Goal: Transaction & Acquisition: Obtain resource

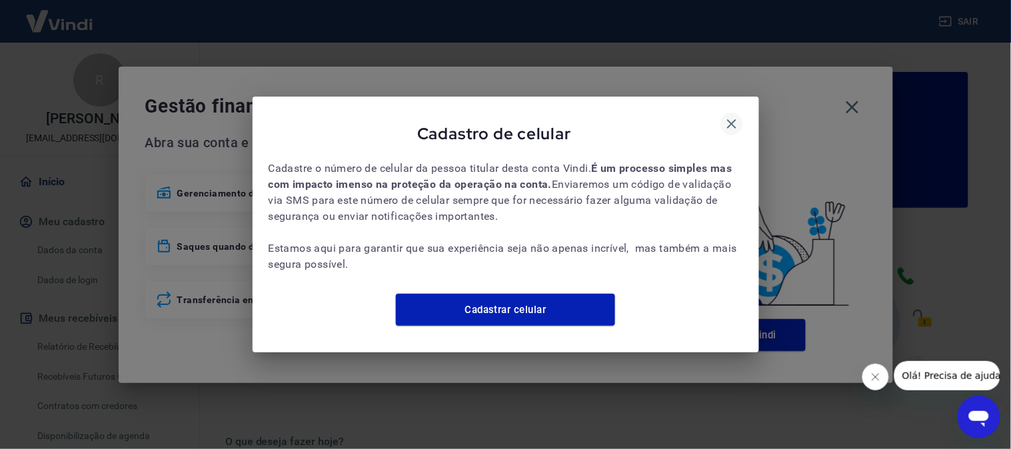
drag, startPoint x: 718, startPoint y: 115, endPoint x: 737, endPoint y: 115, distance: 19.3
click at [737, 115] on div "Cadastro de celular" at bounding box center [506, 136] width 474 height 47
click at [737, 116] on icon "button" at bounding box center [732, 124] width 16 height 16
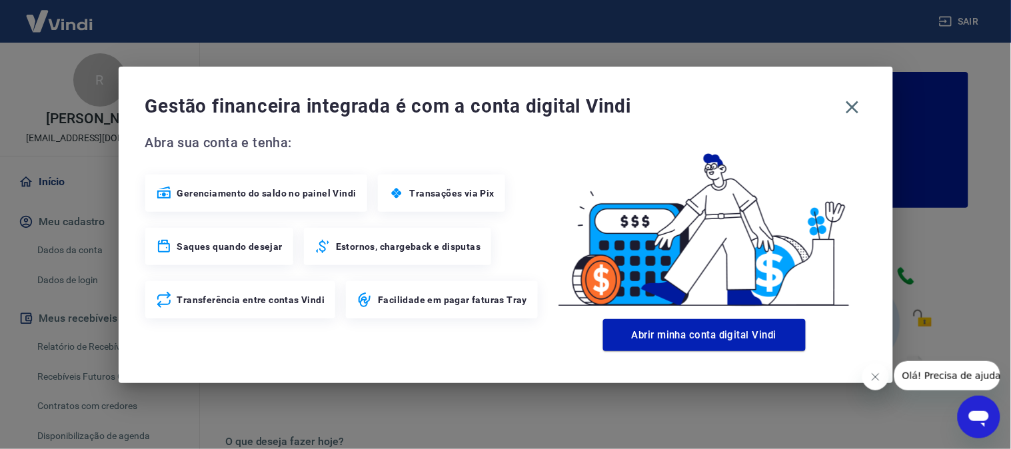
click at [867, 111] on div "Gestão financeira integrada é com a conta digital Vindi Abra sua conta e tenha:…" at bounding box center [506, 225] width 774 height 316
click at [858, 105] on icon "button" at bounding box center [851, 107] width 21 height 21
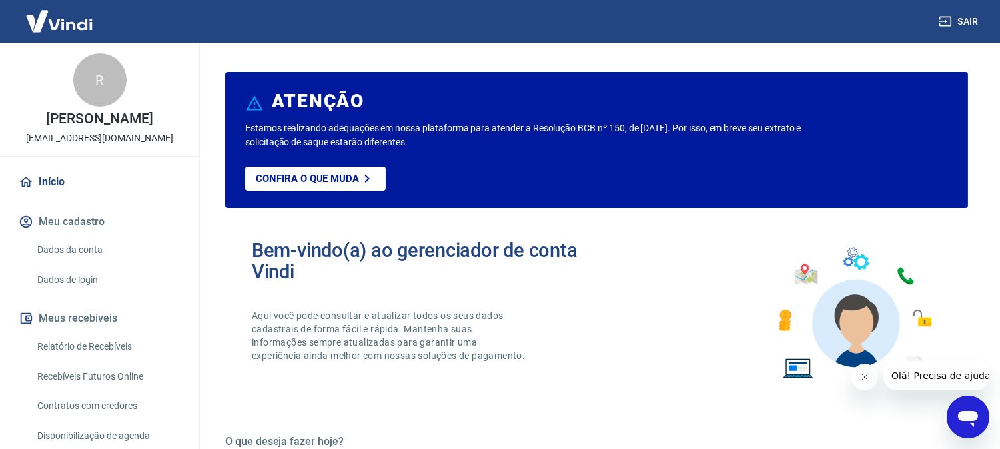
click at [87, 251] on link "Dados da conta" at bounding box center [107, 250] width 151 height 27
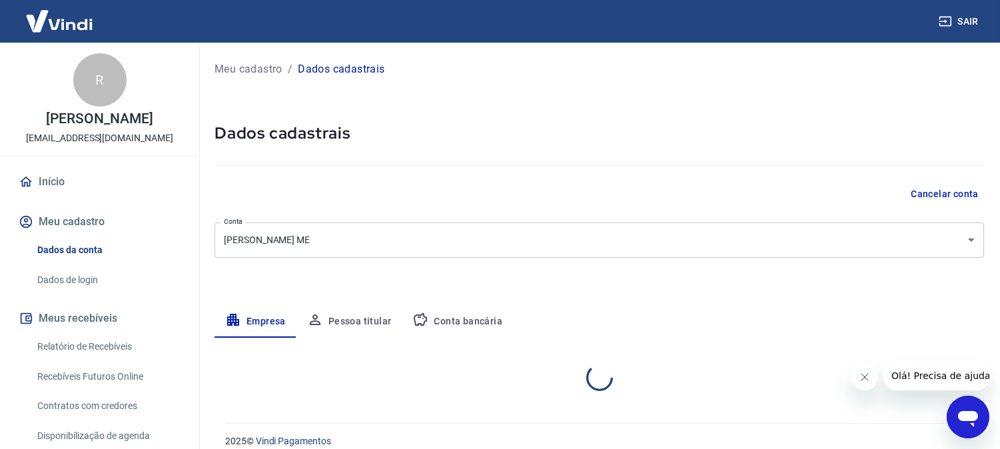
select select "PR"
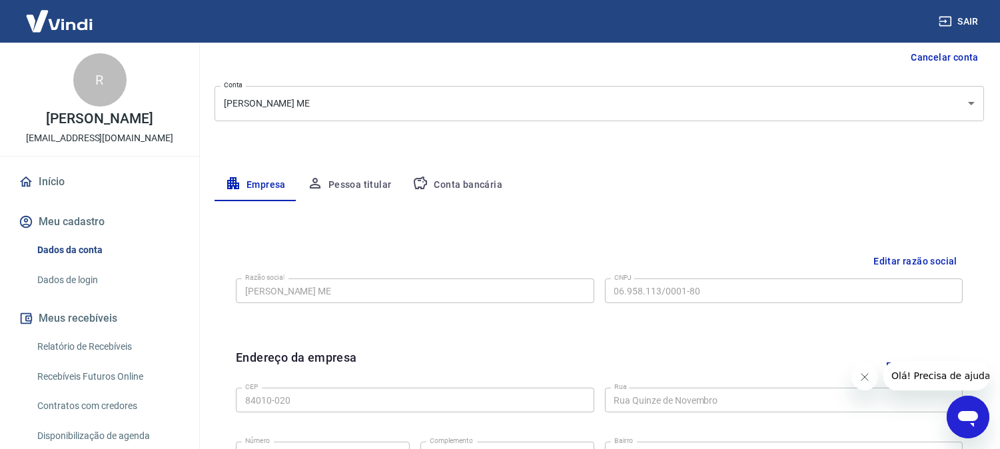
scroll to position [74, 0]
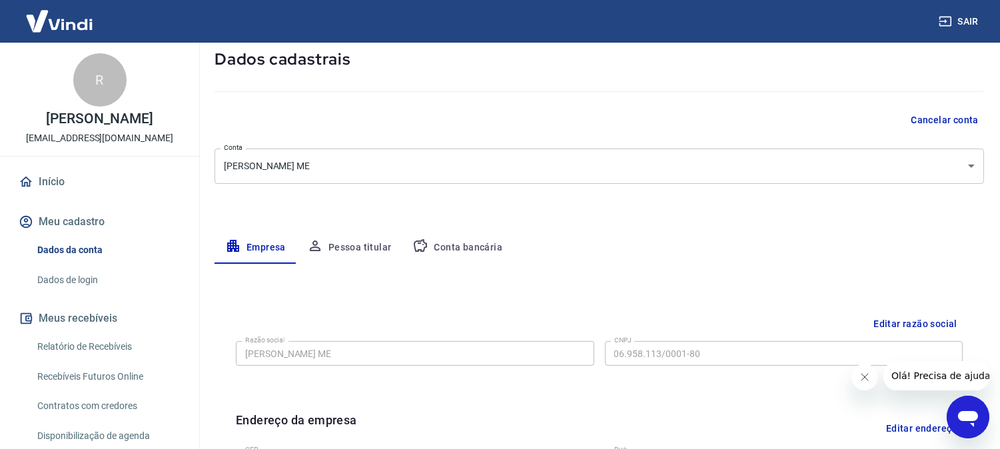
click at [540, 165] on body "Sair R [PERSON_NAME] [EMAIL_ADDRESS][DOMAIN_NAME] Início Meu cadastro Dados da …" at bounding box center [500, 150] width 1000 height 449
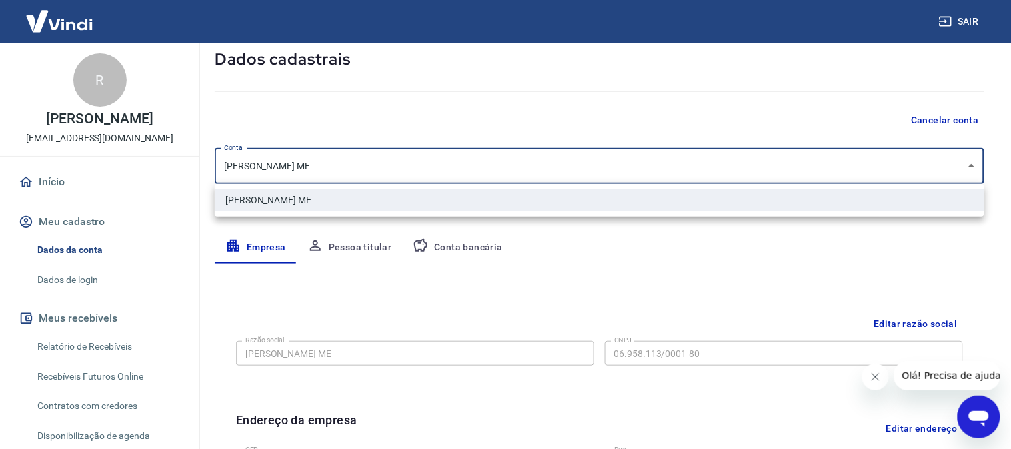
click at [540, 165] on div at bounding box center [505, 224] width 1011 height 449
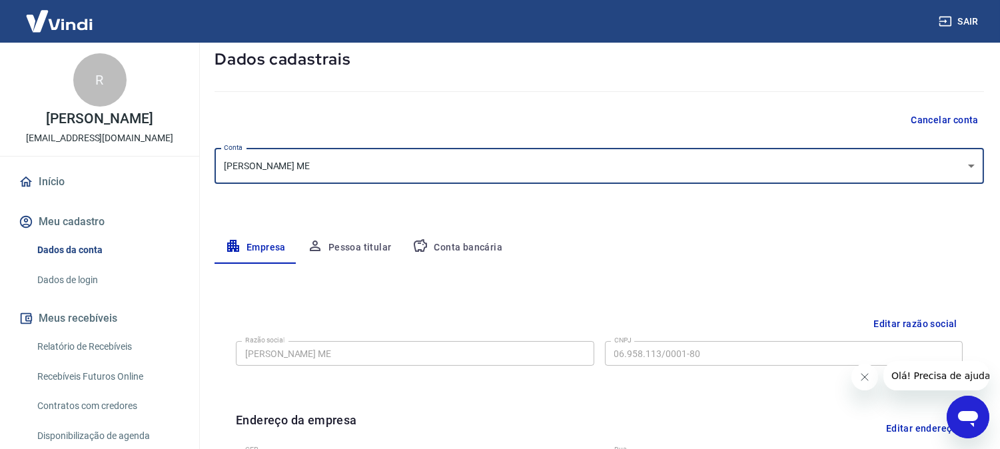
click at [456, 241] on button "Conta bancária" at bounding box center [457, 248] width 111 height 32
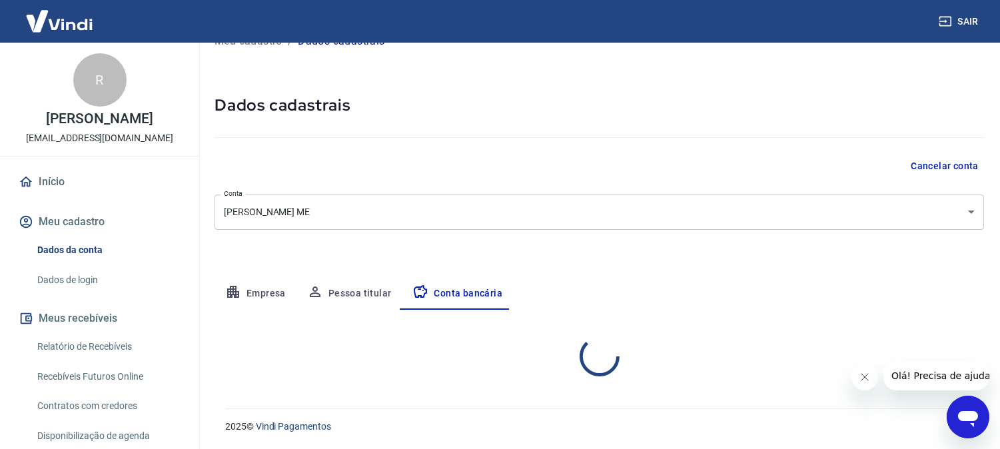
select select "1"
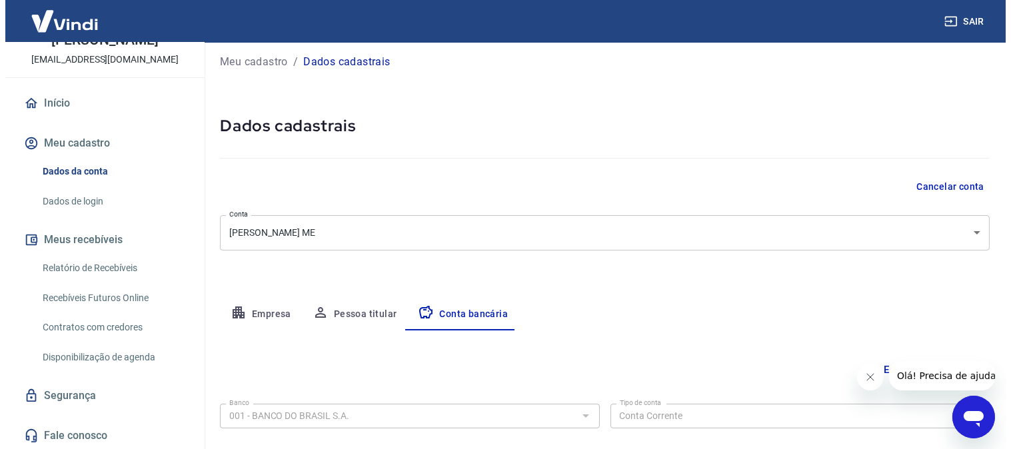
scroll to position [0, 0]
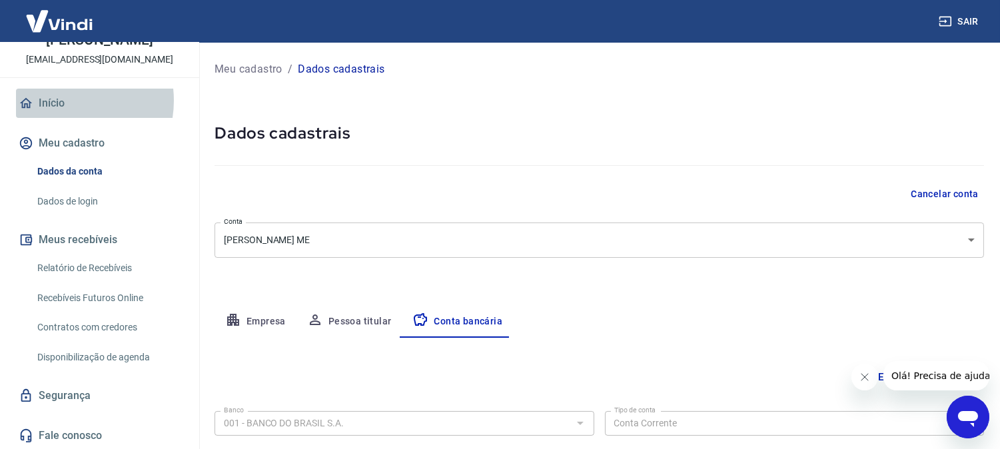
click at [62, 100] on link "Início" at bounding box center [99, 103] width 167 height 29
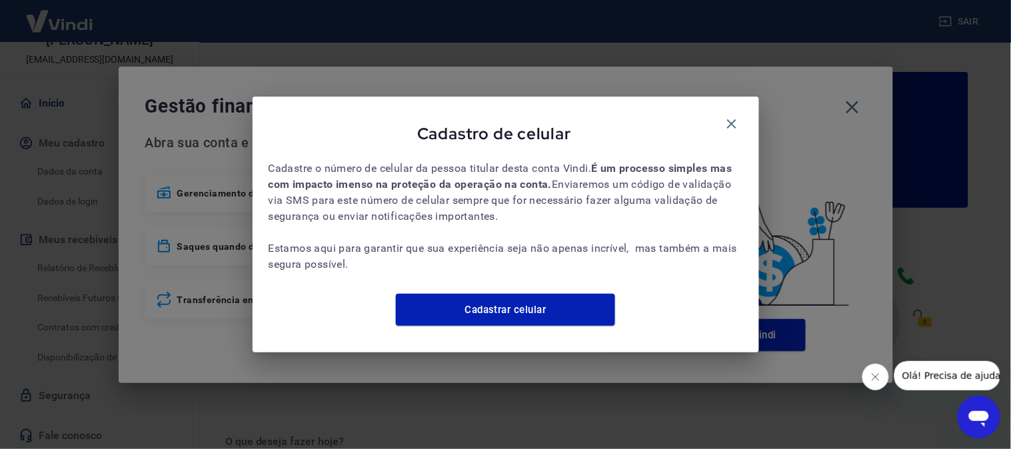
click at [727, 119] on icon "button" at bounding box center [732, 124] width 16 height 16
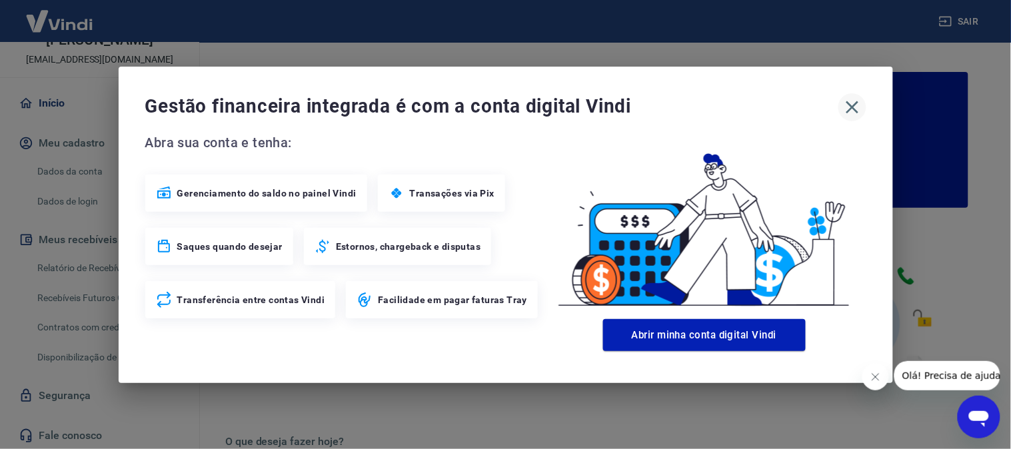
click at [855, 103] on icon "button" at bounding box center [851, 107] width 13 height 13
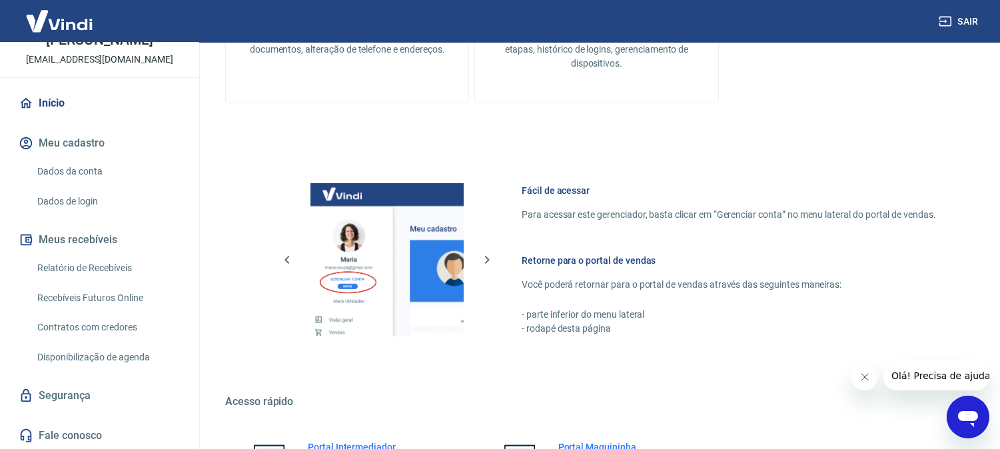
scroll to position [742, 0]
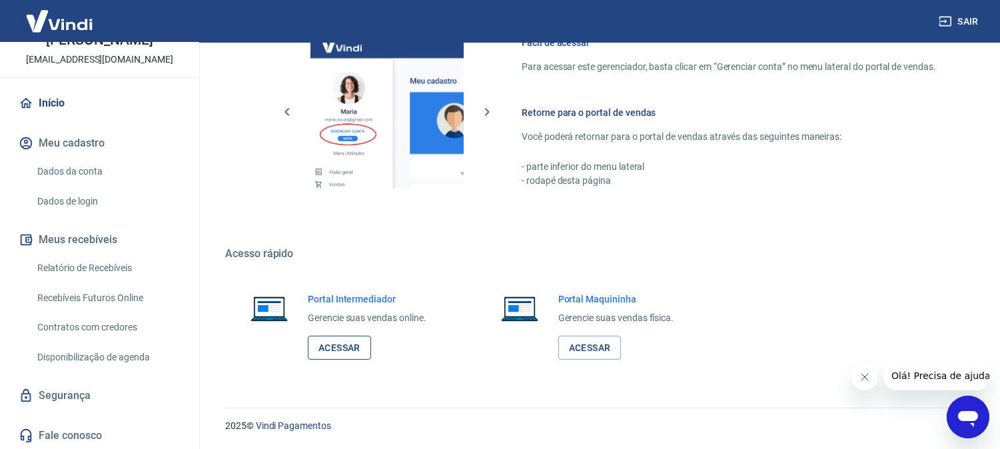
click at [348, 348] on link "Acessar" at bounding box center [339, 348] width 63 height 25
click at [89, 265] on link "Relatório de Recebíveis" at bounding box center [107, 268] width 151 height 27
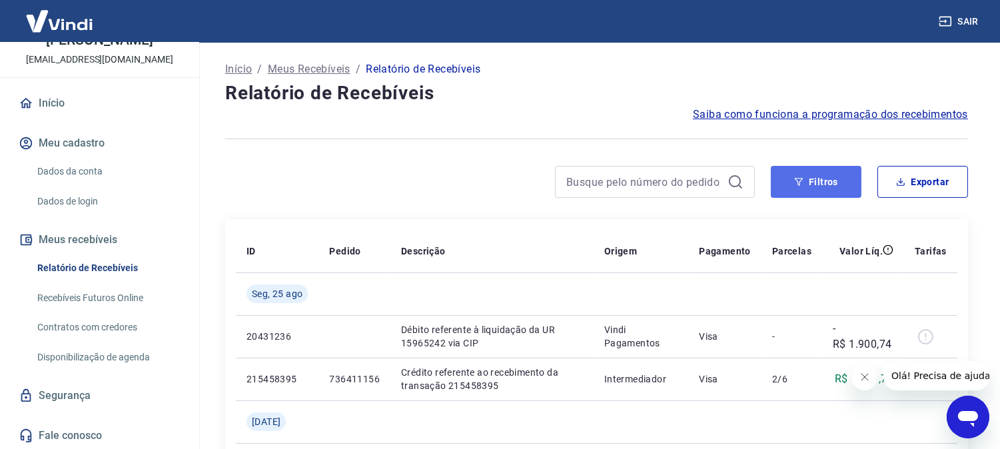
click at [796, 189] on button "Filtros" at bounding box center [816, 182] width 91 height 32
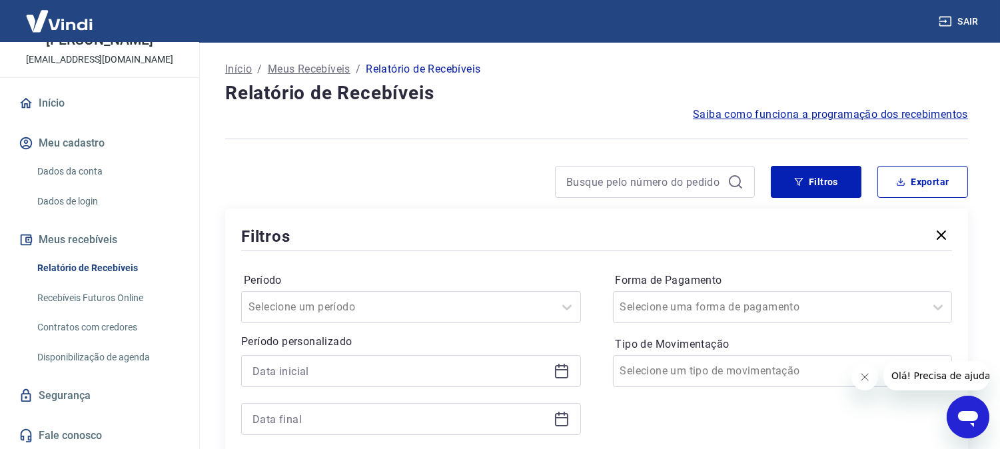
click at [602, 222] on div "Filtros Período Selecione um período Período personalizado Forma de Pagamento S…" at bounding box center [596, 357] width 743 height 296
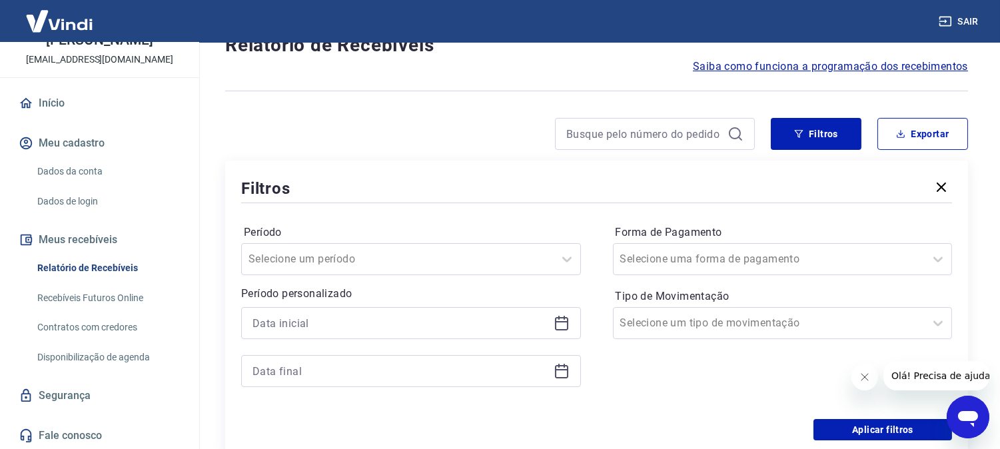
scroll to position [74, 0]
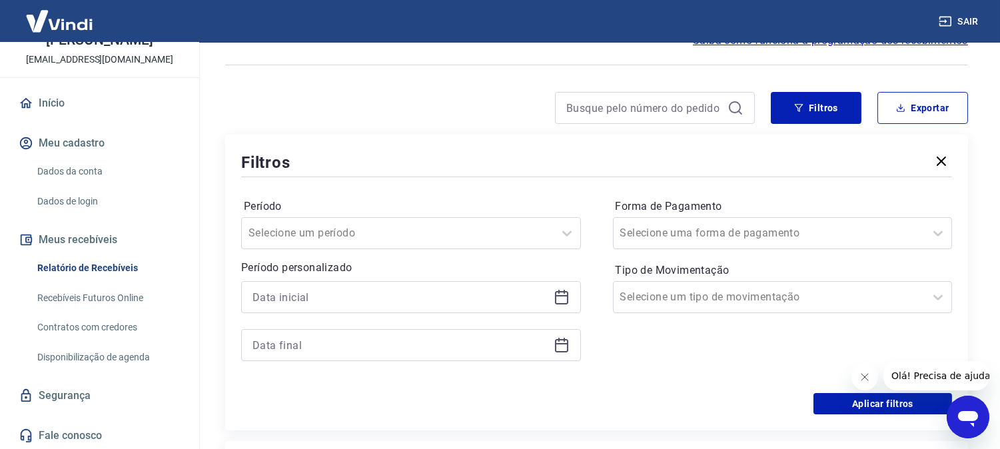
click at [933, 157] on button "button" at bounding box center [941, 162] width 21 height 23
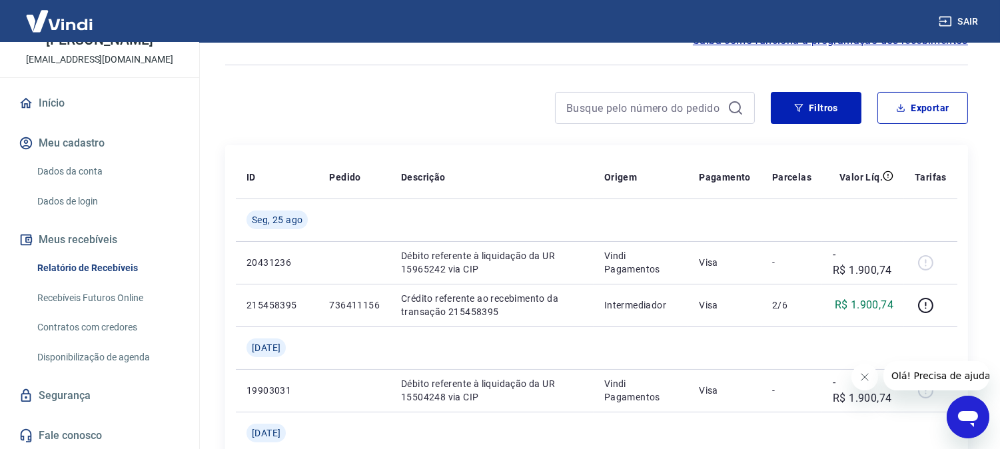
click at [788, 107] on button "Filtros" at bounding box center [816, 108] width 91 height 32
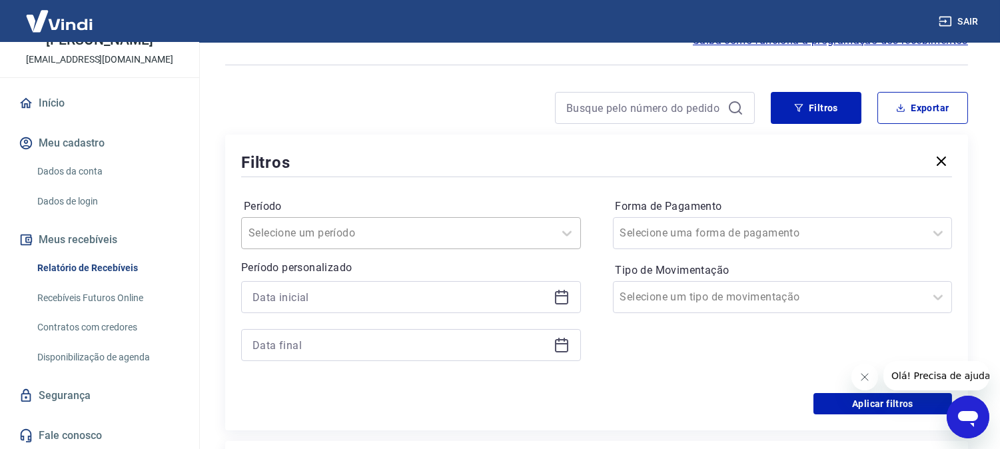
click at [342, 229] on input "Período" at bounding box center [316, 233] width 135 height 16
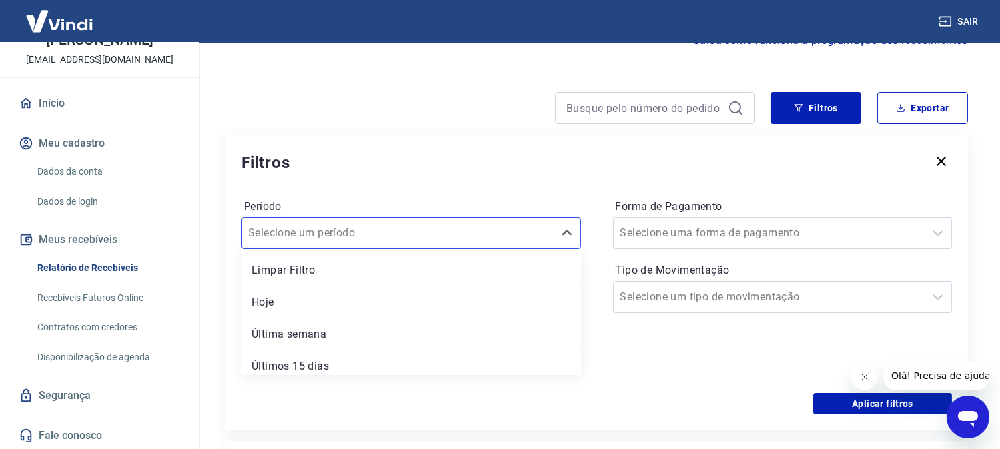
click at [408, 199] on label "Período" at bounding box center [411, 207] width 334 height 16
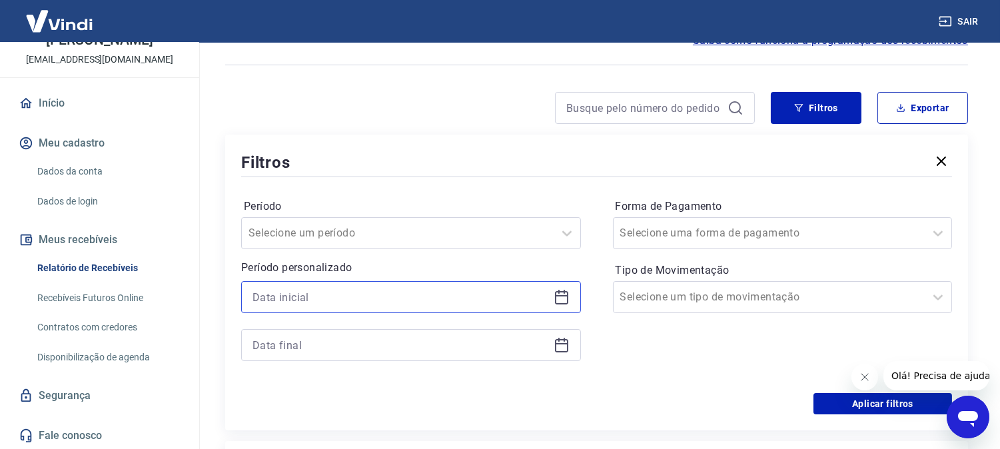
click at [396, 313] on div at bounding box center [411, 297] width 340 height 32
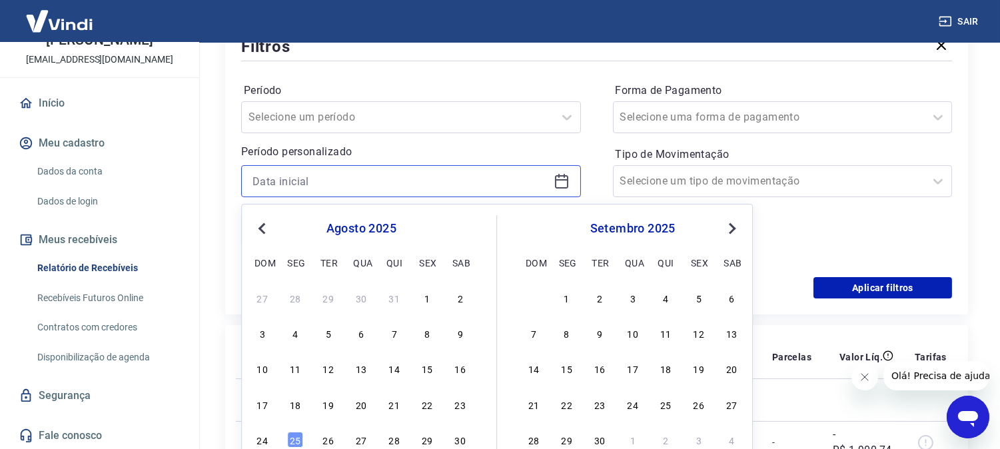
scroll to position [222, 0]
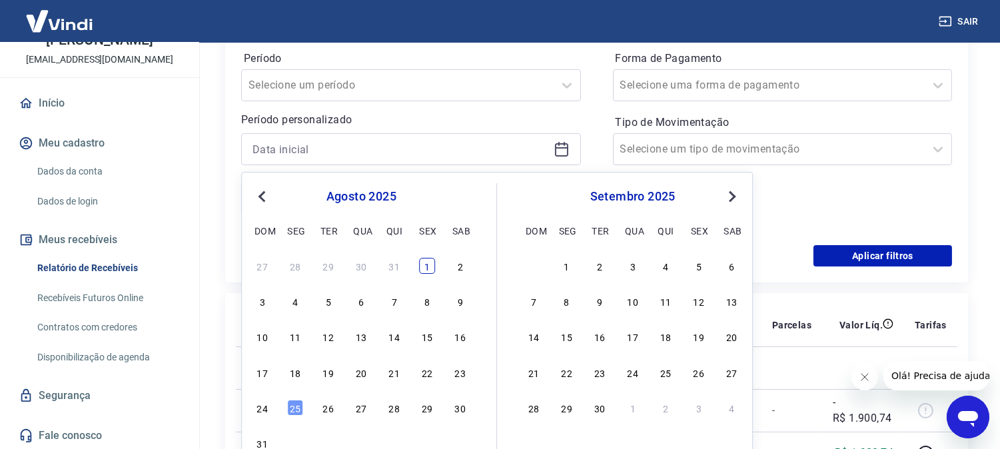
click at [424, 267] on div "1" at bounding box center [427, 266] width 16 height 16
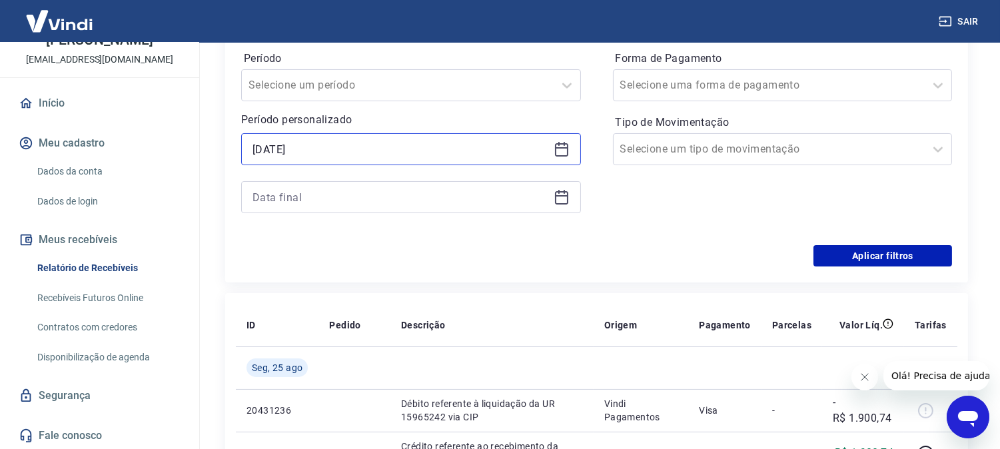
click at [356, 152] on input "[DATE]" at bounding box center [401, 149] width 296 height 20
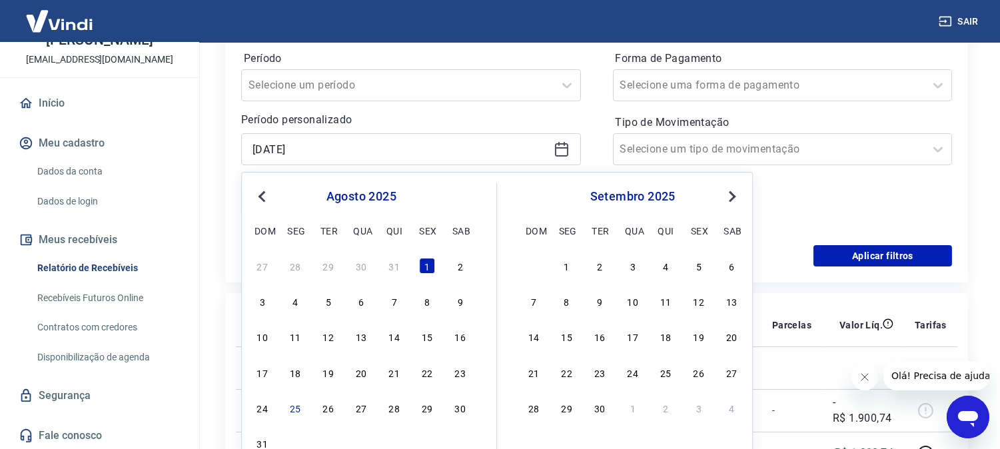
click at [274, 193] on div "agosto 2025" at bounding box center [361, 197] width 217 height 16
click at [265, 190] on button "Previous Month" at bounding box center [262, 197] width 16 height 16
click at [322, 263] on div "1" at bounding box center [328, 266] width 16 height 16
type input "[DATE]"
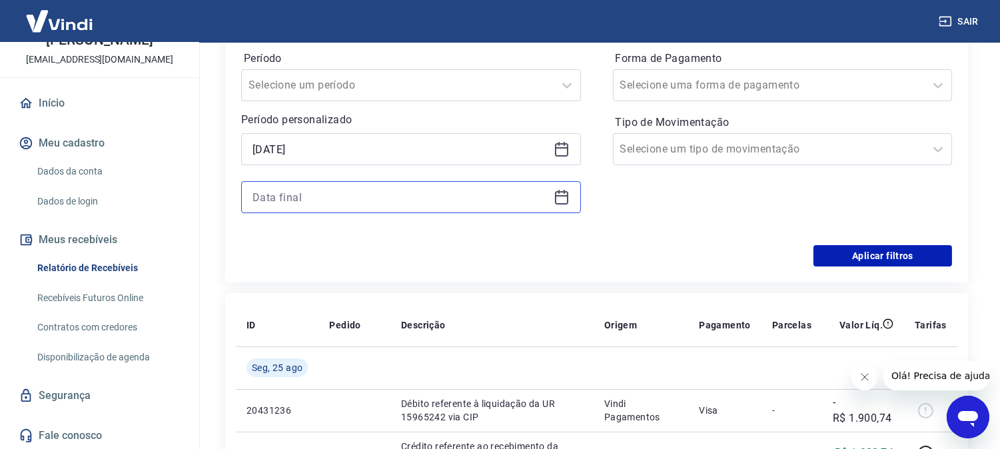
click at [360, 193] on input at bounding box center [401, 197] width 296 height 20
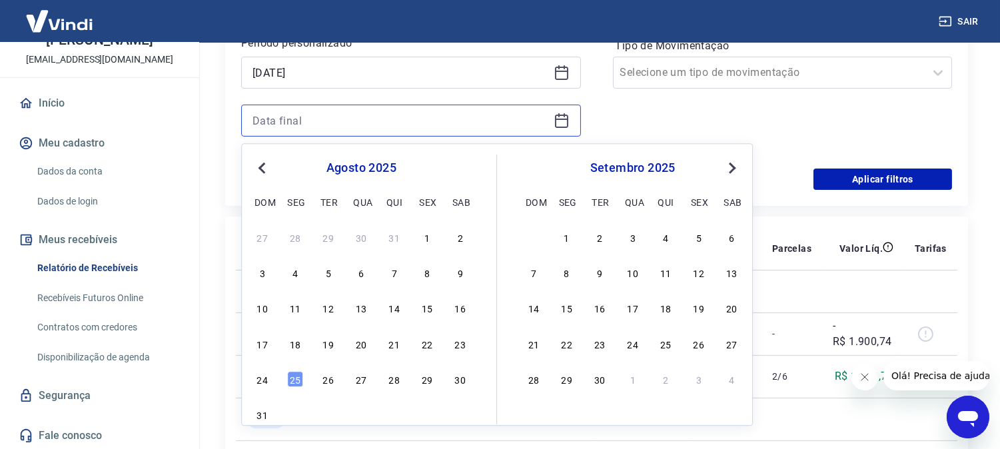
scroll to position [370, 0]
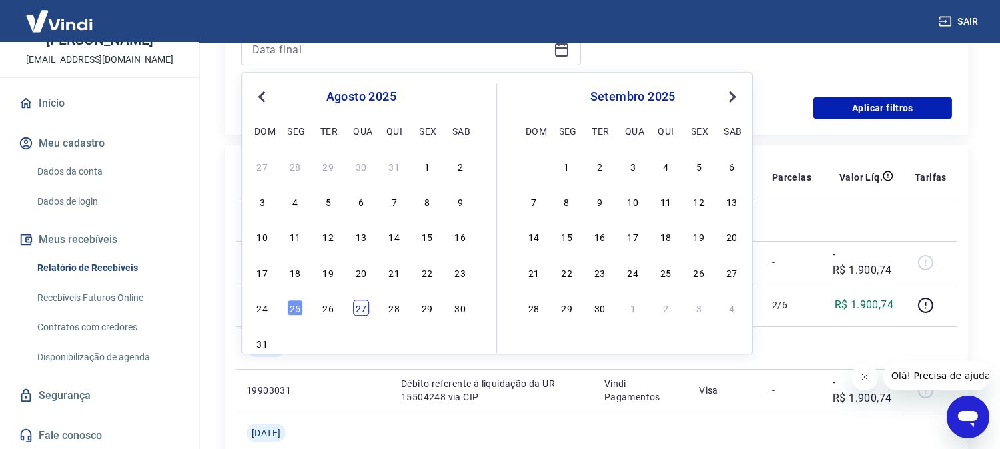
click at [358, 304] on div "27" at bounding box center [361, 308] width 16 height 16
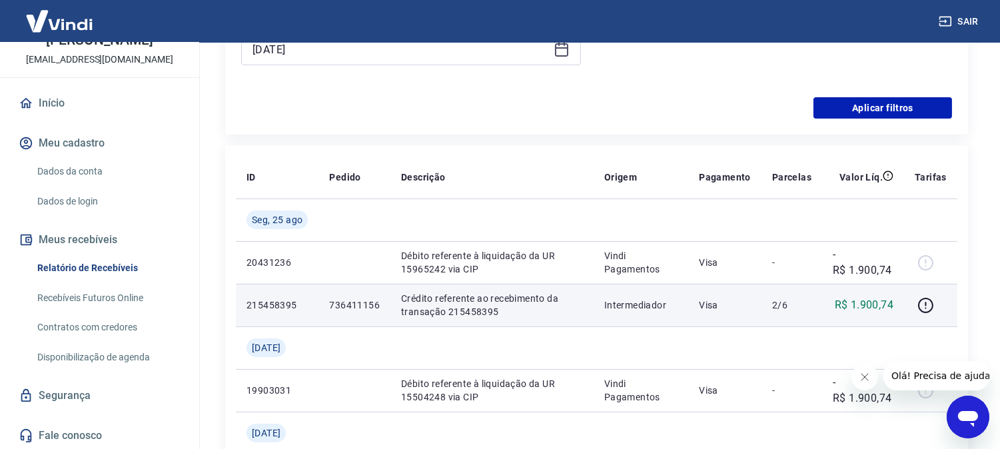
type input "[DATE]"
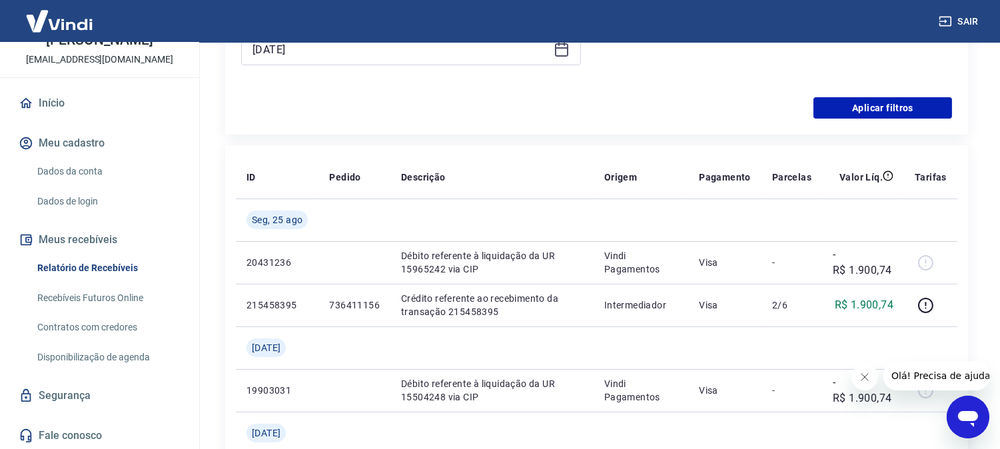
click at [859, 378] on icon "Fechar mensagem da empresa" at bounding box center [864, 376] width 11 height 11
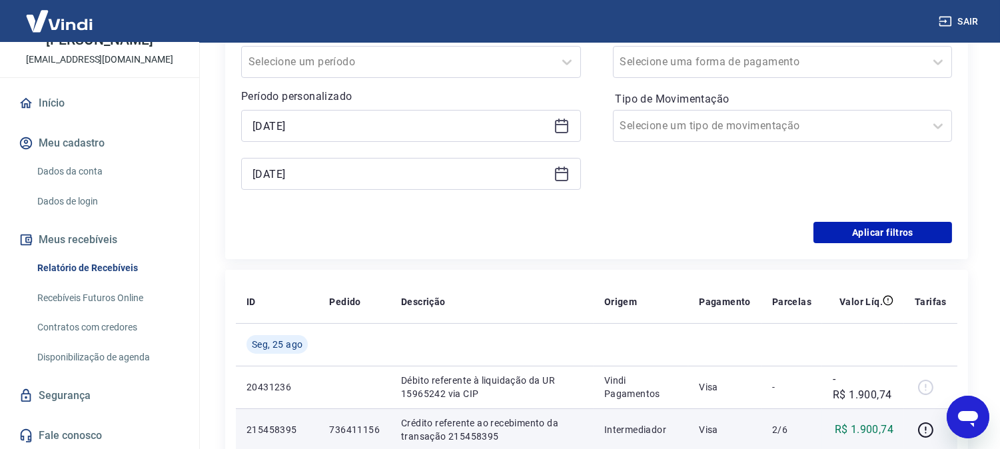
scroll to position [222, 0]
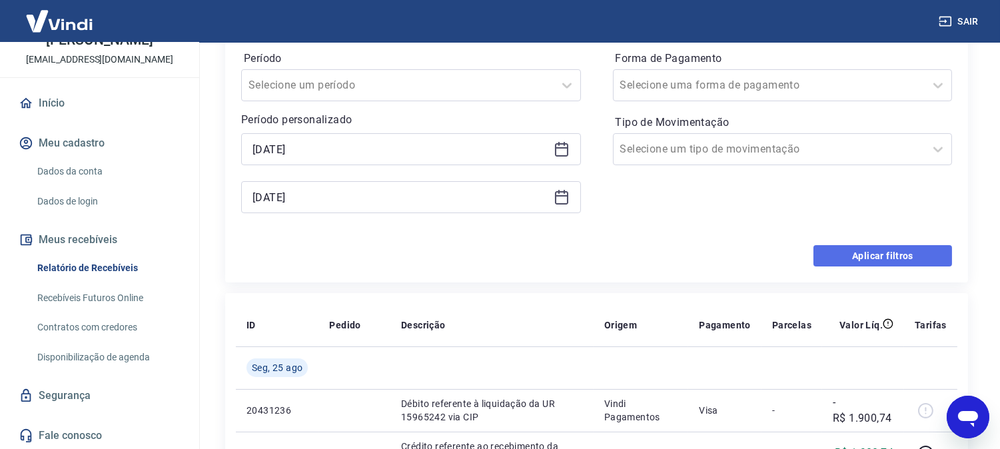
click at [873, 262] on button "Aplicar filtros" at bounding box center [883, 255] width 139 height 21
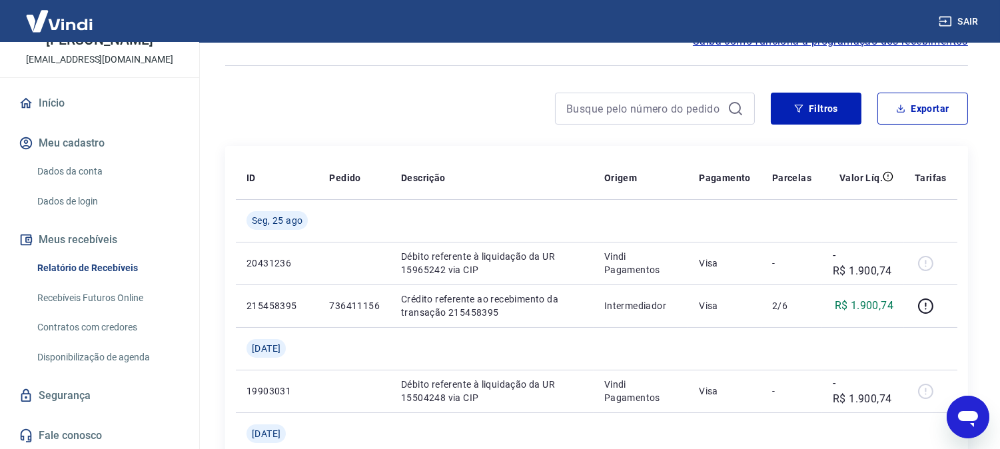
scroll to position [74, 0]
click at [936, 104] on button "Exportar" at bounding box center [922, 108] width 91 height 32
type input "[DATE]"
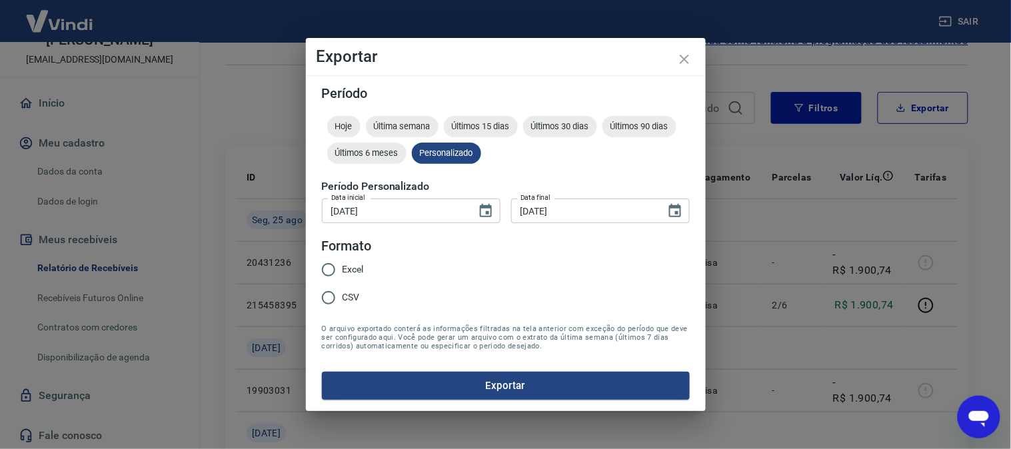
click at [338, 271] on input "Excel" at bounding box center [328, 270] width 28 height 28
radio input "true"
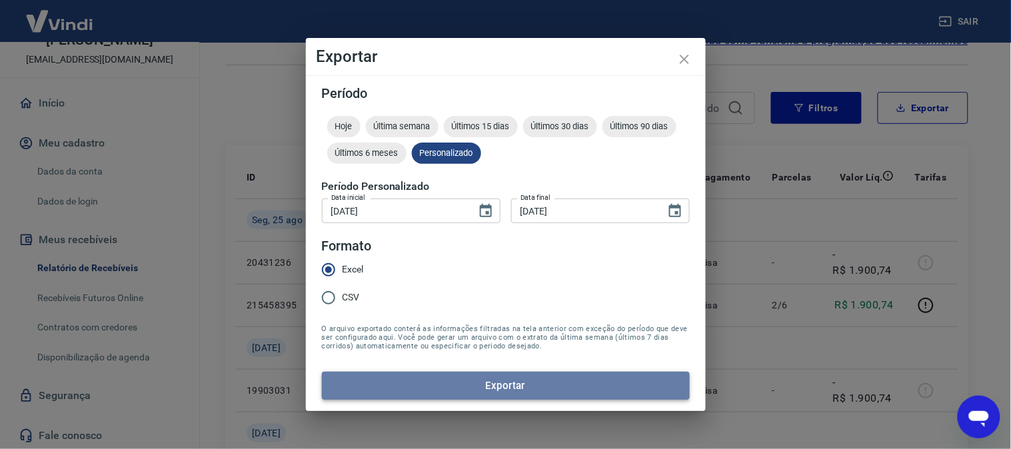
click at [502, 384] on button "Exportar" at bounding box center [506, 386] width 368 height 28
